Goal: Information Seeking & Learning: Check status

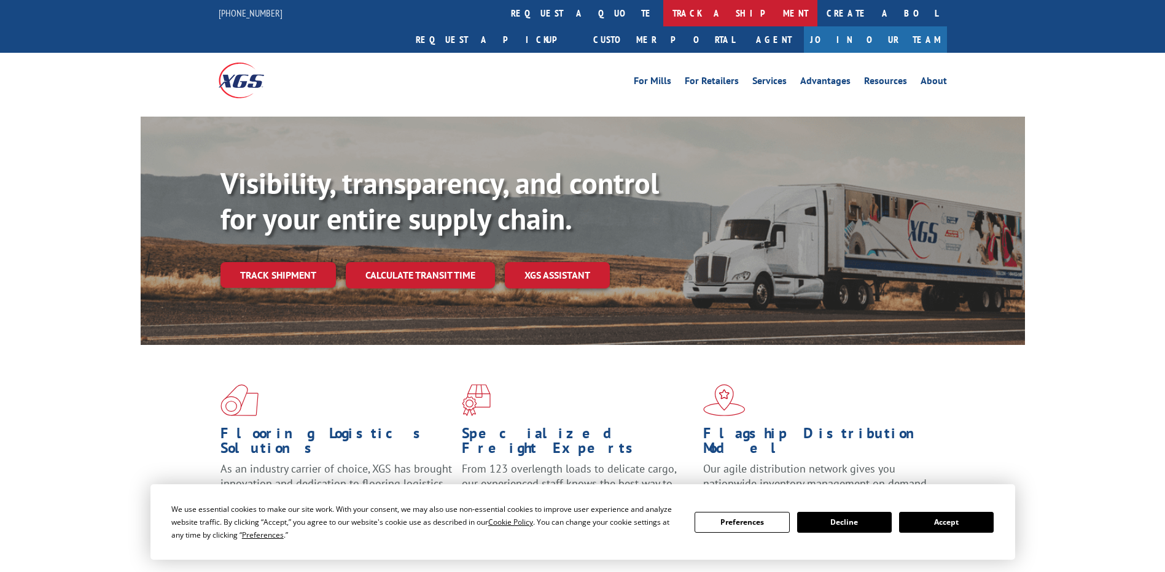
click at [663, 12] on link "track a shipment" at bounding box center [740, 13] width 154 height 26
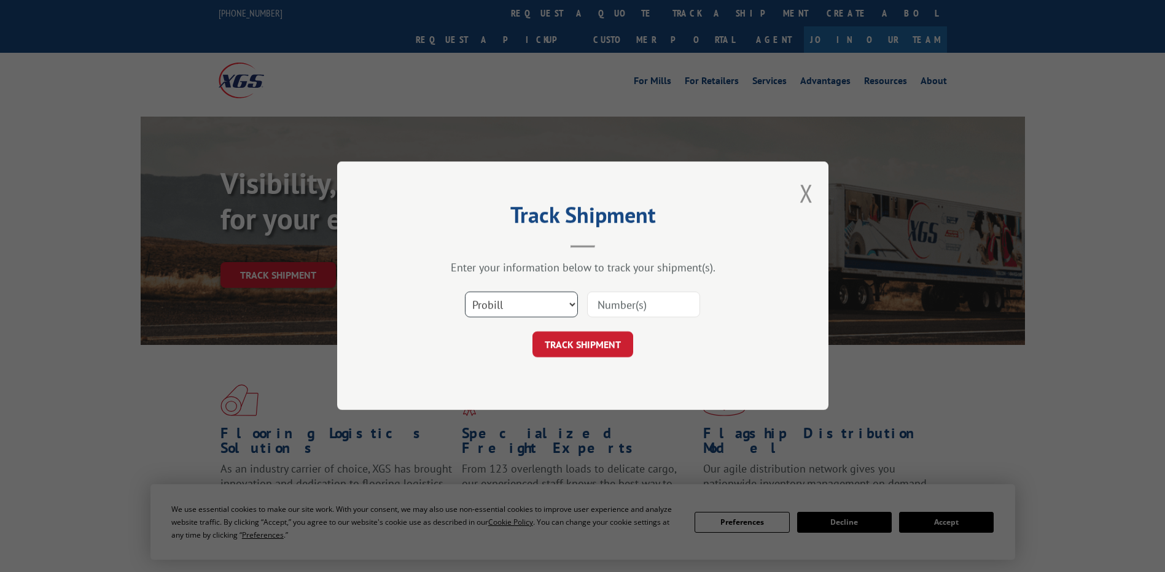
click at [507, 305] on select "Select category... Probill BOL PO" at bounding box center [521, 305] width 113 height 26
select select "po"
click at [465, 292] on select "Select category... Probill BOL PO" at bounding box center [521, 305] width 113 height 26
click at [626, 311] on input at bounding box center [643, 305] width 113 height 26
paste input "75541850"
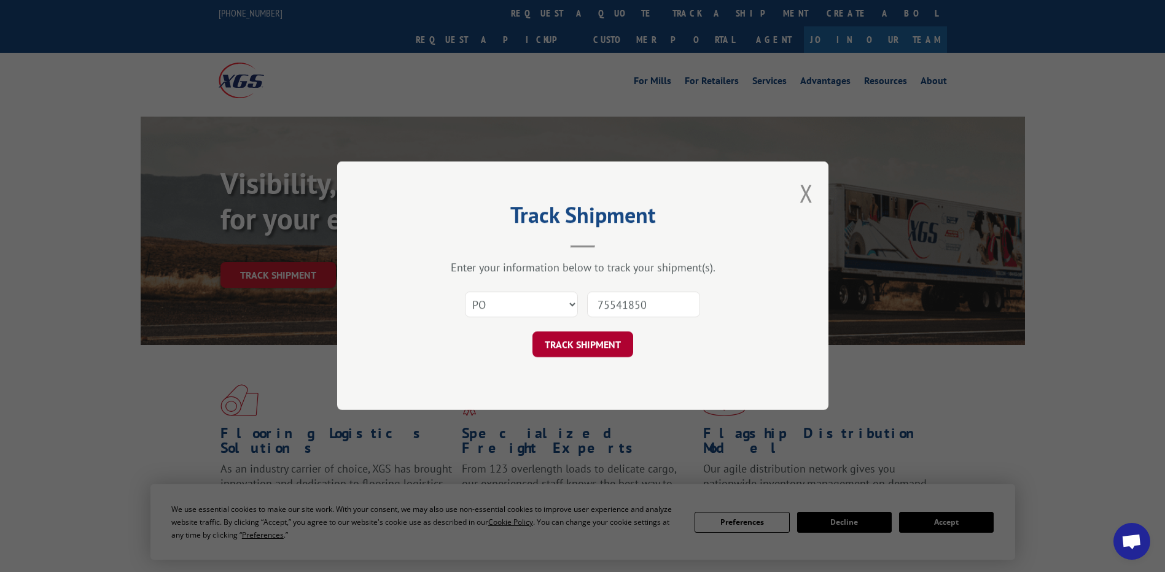
type input "75541850"
click at [607, 355] on button "TRACK SHIPMENT" at bounding box center [583, 345] width 101 height 26
click at [607, 355] on div "Track Shipment Enter your information below to track your shipment(s). Select c…" at bounding box center [582, 286] width 491 height 249
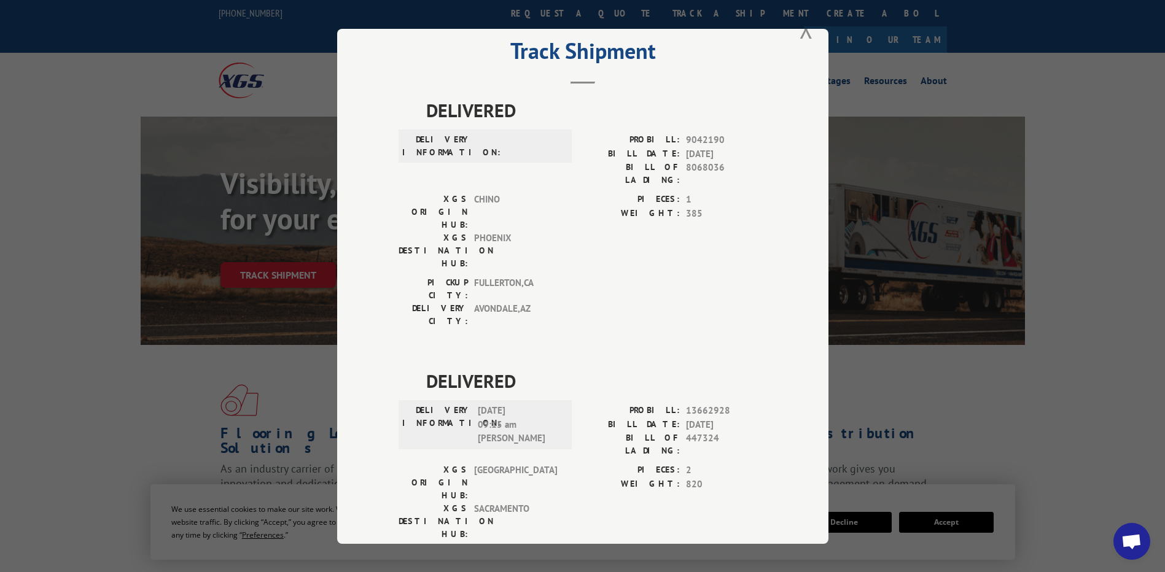
scroll to position [49, 0]
